Goal: Task Accomplishment & Management: Use online tool/utility

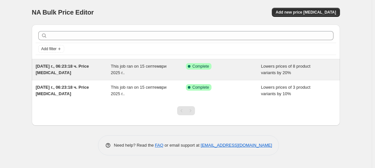
click at [212, 70] on div "Success Complete Complete" at bounding box center [223, 69] width 75 height 13
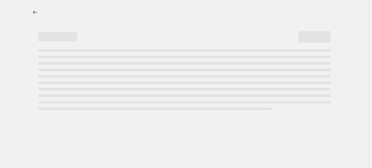
select select "percentage"
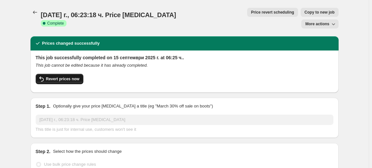
click at [65, 77] on span "Revert prices now" at bounding box center [62, 79] width 33 height 5
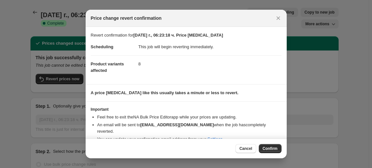
click at [275, 149] on span "Confirm" at bounding box center [270, 148] width 15 height 5
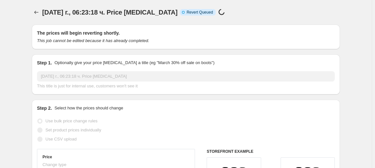
select select "percentage"
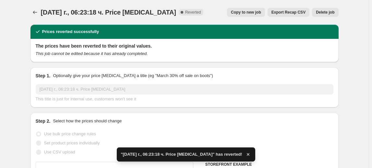
click at [330, 11] on span "Delete job" at bounding box center [325, 12] width 18 height 5
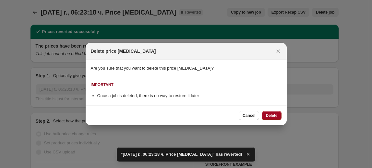
click at [265, 117] on button "Delete" at bounding box center [271, 115] width 19 height 9
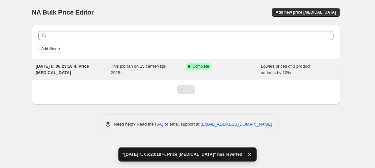
click at [141, 74] on div "This job ran on 15 септември 2025 г.." at bounding box center [148, 69] width 75 height 13
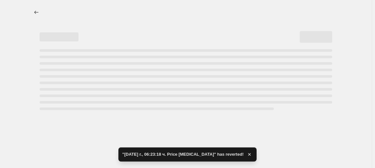
select select "percentage"
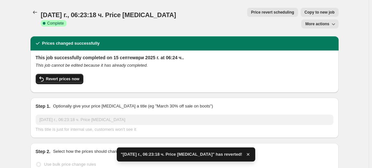
click at [59, 77] on span "Revert prices now" at bounding box center [62, 79] width 33 height 5
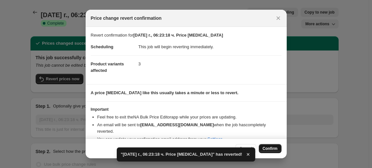
click at [272, 149] on span "Confirm" at bounding box center [270, 148] width 15 height 5
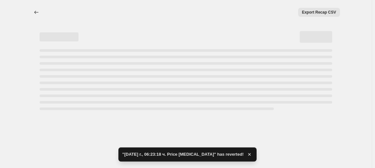
select select "percentage"
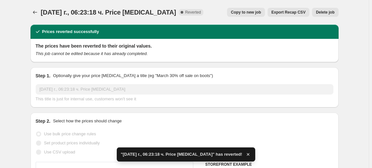
click at [322, 9] on button "Delete job" at bounding box center [325, 12] width 26 height 9
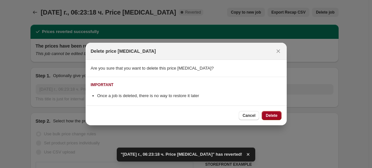
click at [268, 113] on span "Delete" at bounding box center [272, 115] width 12 height 5
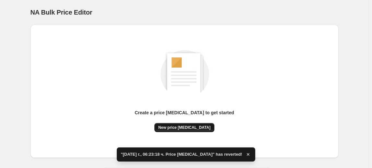
click at [193, 126] on span "New price change job" at bounding box center [184, 127] width 52 height 5
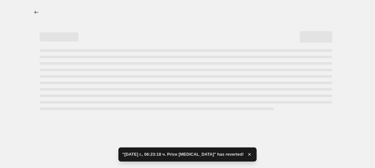
select select "percentage"
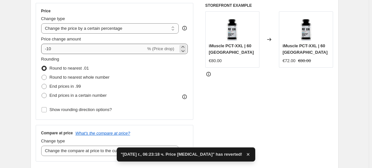
scroll to position [118, 0]
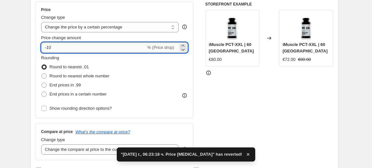
click at [48, 47] on input "-10" at bounding box center [93, 47] width 105 height 10
click at [50, 49] on input "-10" at bounding box center [93, 47] width 105 height 10
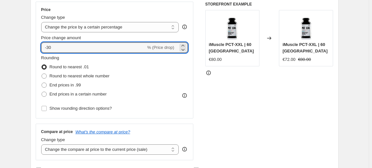
type input "-30"
click at [72, 60] on fieldset "Rounding Round to nearest .01 Round to nearest whole number End prices in .99 E…" at bounding box center [75, 77] width 68 height 44
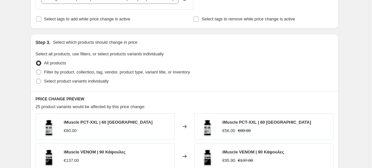
scroll to position [295, 0]
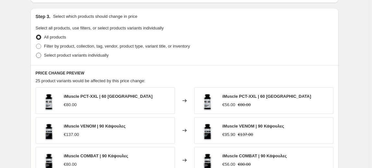
click at [89, 55] on span "Select product variants individually" at bounding box center [76, 55] width 65 height 5
click at [36, 53] on input "Select product variants individually" at bounding box center [36, 53] width 0 height 0
radio input "true"
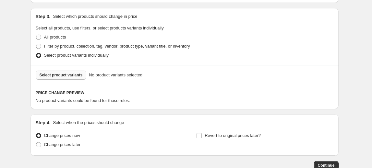
click at [67, 74] on span "Select product variants" at bounding box center [61, 75] width 43 height 5
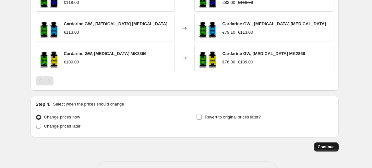
scroll to position [439, 0]
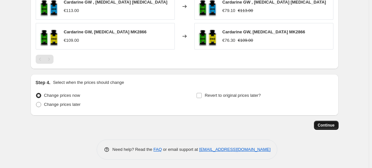
click at [334, 125] on span "Continue" at bounding box center [326, 125] width 17 height 5
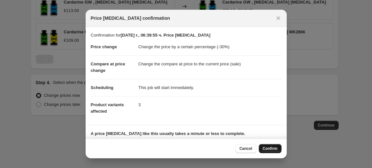
click at [267, 146] on button "Confirm" at bounding box center [270, 148] width 23 height 9
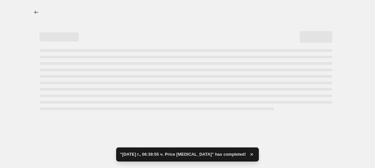
select select "percentage"
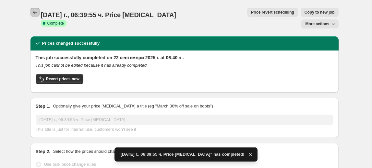
click at [35, 10] on icon "Price change jobs" at bounding box center [35, 12] width 6 height 6
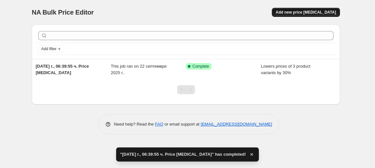
click at [320, 11] on span "Add new price change job" at bounding box center [306, 12] width 60 height 5
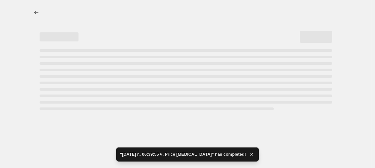
select select "percentage"
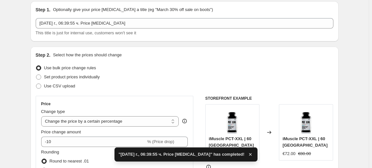
scroll to position [59, 0]
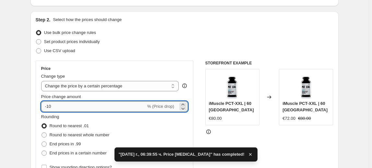
click at [51, 106] on input "-10" at bounding box center [93, 106] width 105 height 10
type input "-40"
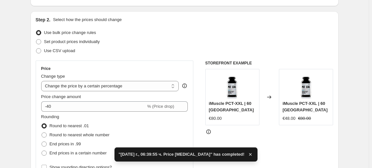
click at [65, 117] on fieldset "Rounding Round to nearest .01 Round to nearest whole number End prices in .99 E…" at bounding box center [75, 136] width 68 height 44
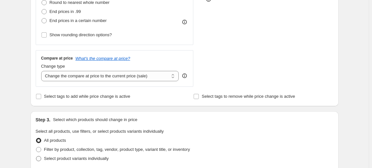
scroll to position [236, 0]
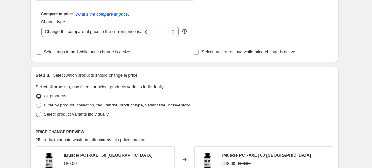
click at [72, 116] on span "Select product variants individually" at bounding box center [76, 114] width 65 height 5
click at [36, 112] on input "Select product variants individually" at bounding box center [36, 112] width 0 height 0
radio input "true"
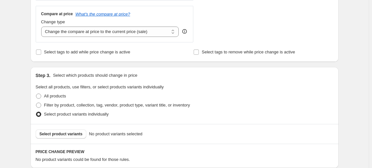
click at [62, 135] on span "Select product variants" at bounding box center [61, 134] width 43 height 5
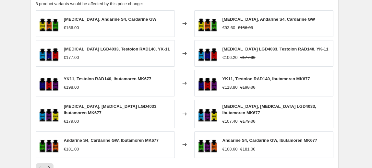
scroll to position [471, 0]
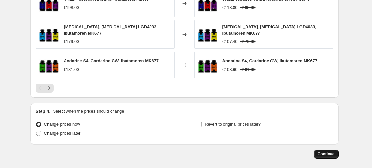
click at [326, 152] on span "Continue" at bounding box center [326, 154] width 17 height 5
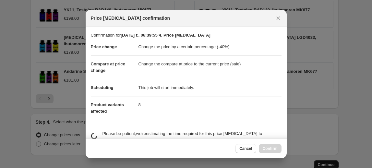
scroll to position [0, 0]
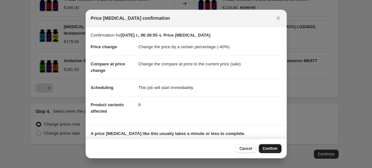
click at [273, 149] on span "Confirm" at bounding box center [270, 148] width 15 height 5
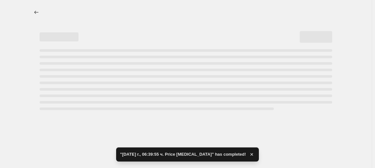
select select "percentage"
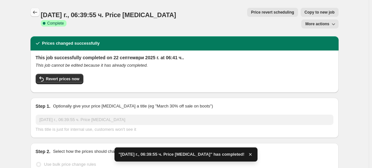
click at [36, 13] on icon "Price change jobs" at bounding box center [35, 12] width 6 height 6
